Goal: Information Seeking & Learning: Learn about a topic

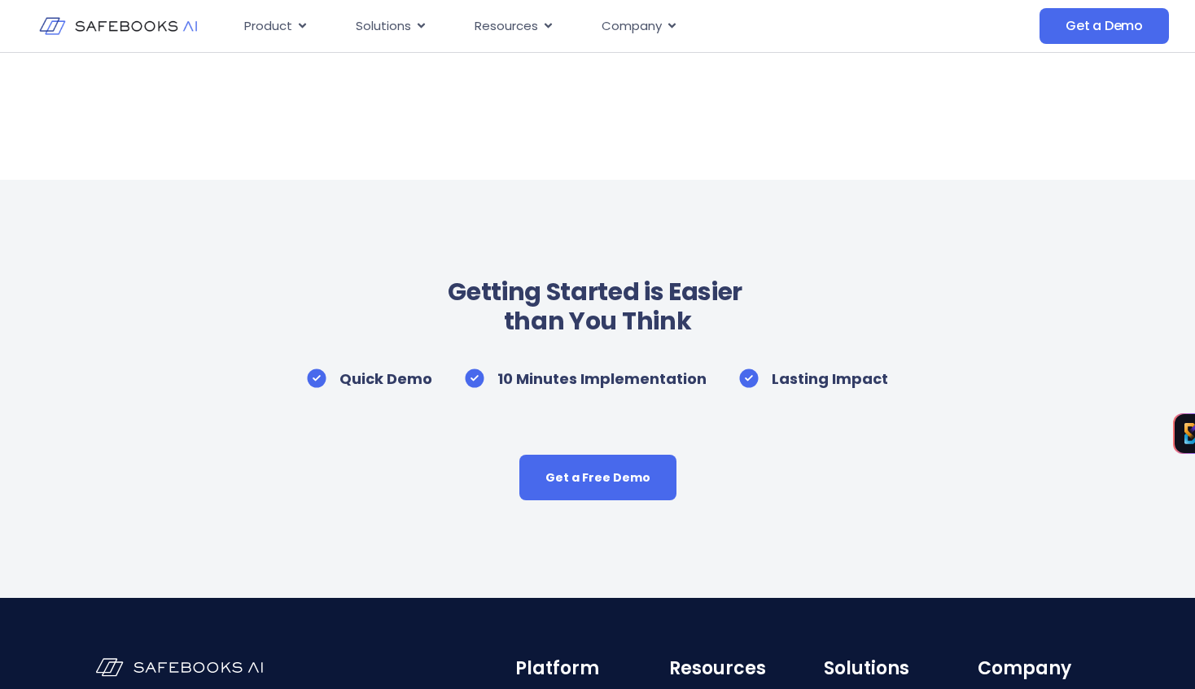
scroll to position [3679, 0]
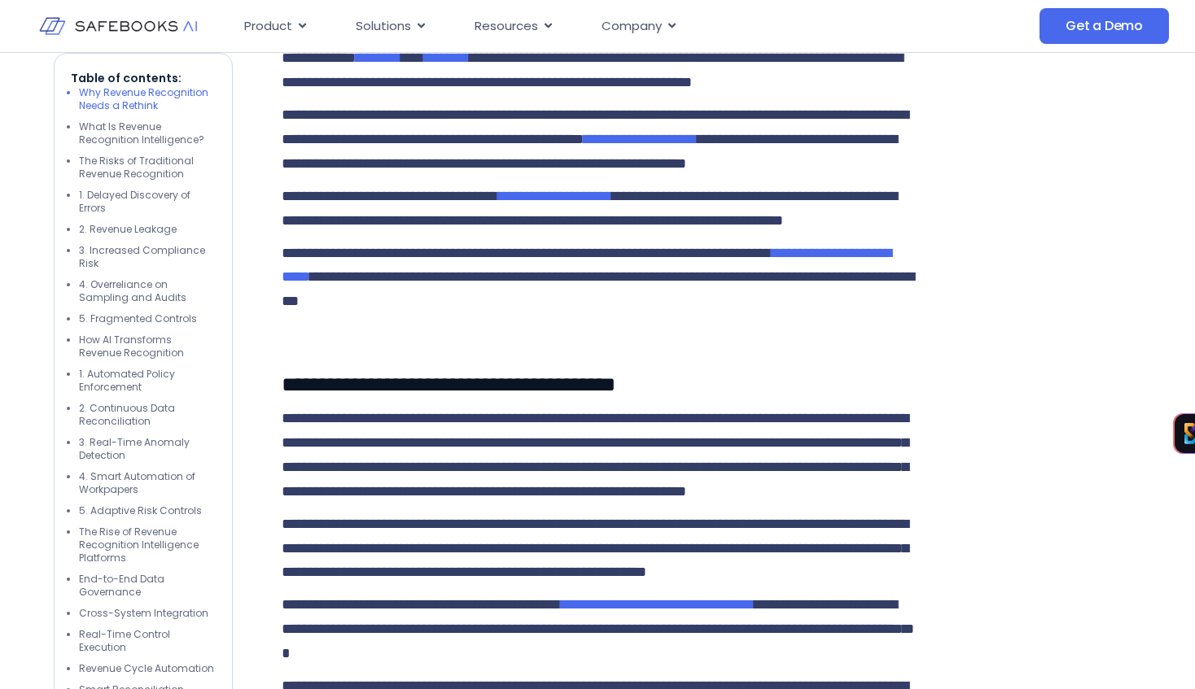
scroll to position [910, 0]
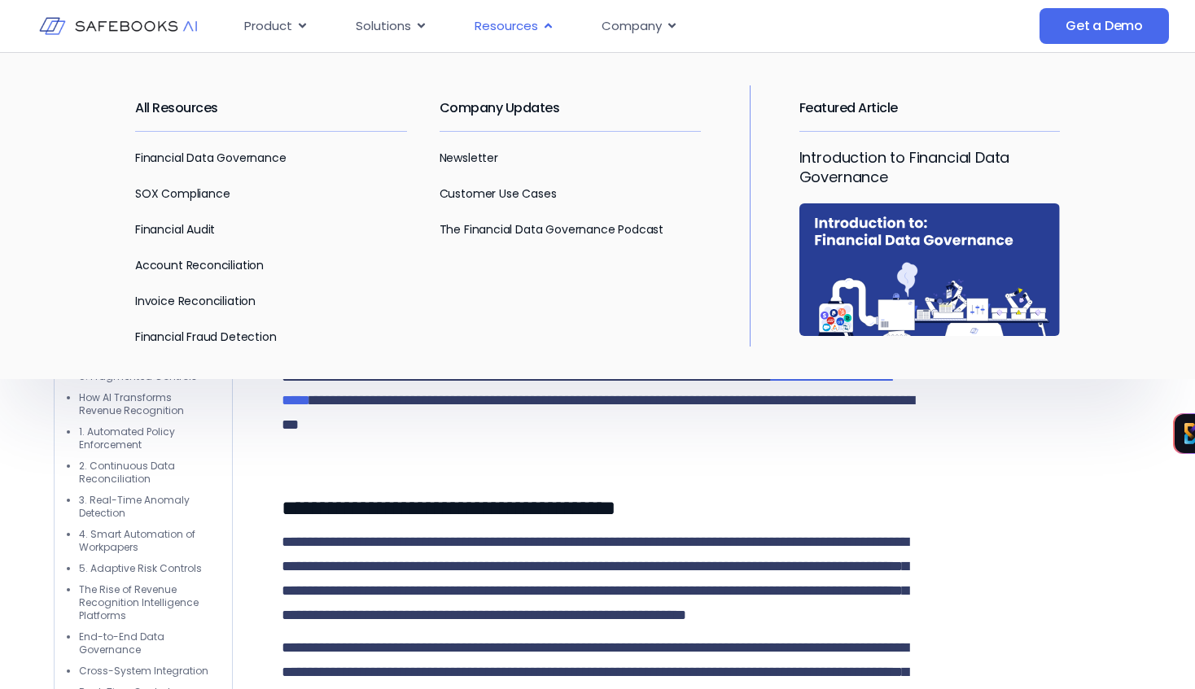
click at [547, 20] on icon "Menu" at bounding box center [548, 26] width 12 height 12
click at [189, 305] on link "Invoice Reconciliation" at bounding box center [195, 301] width 120 height 16
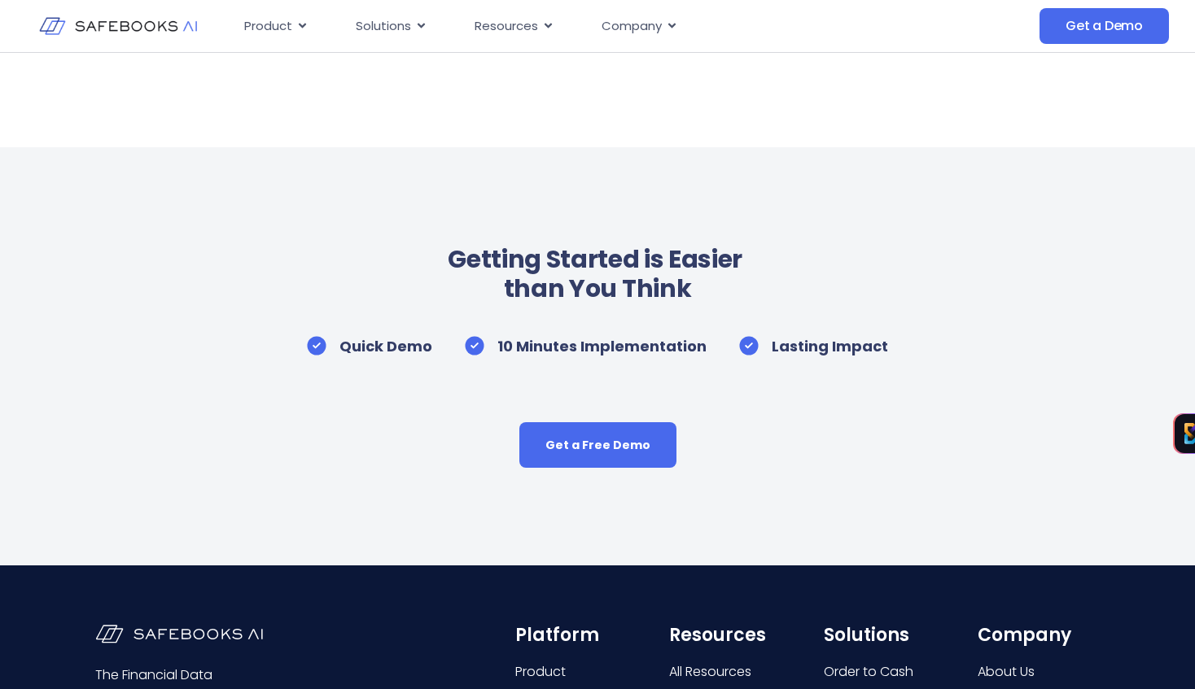
scroll to position [6318, 0]
